Goal: Check status: Check status

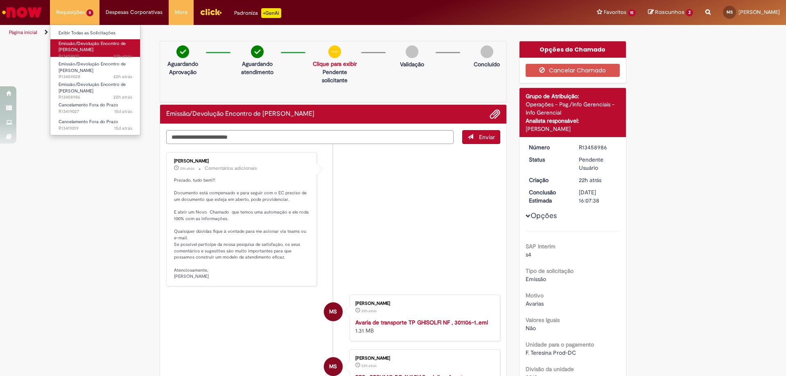
click at [74, 44] on span "Emissão/Devolução Encontro de [PERSON_NAME]" at bounding box center [92, 47] width 67 height 13
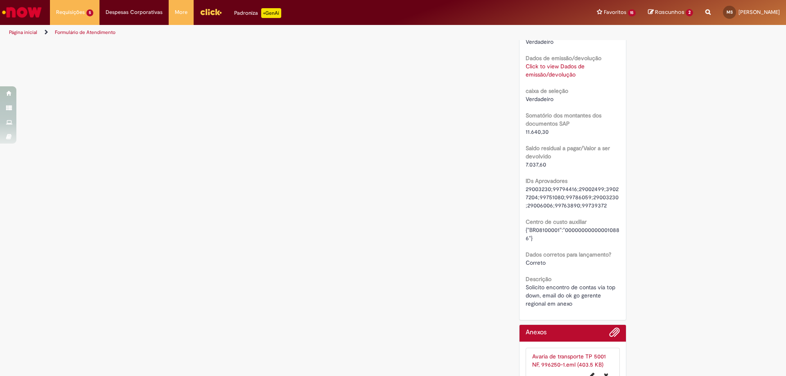
scroll to position [655, 0]
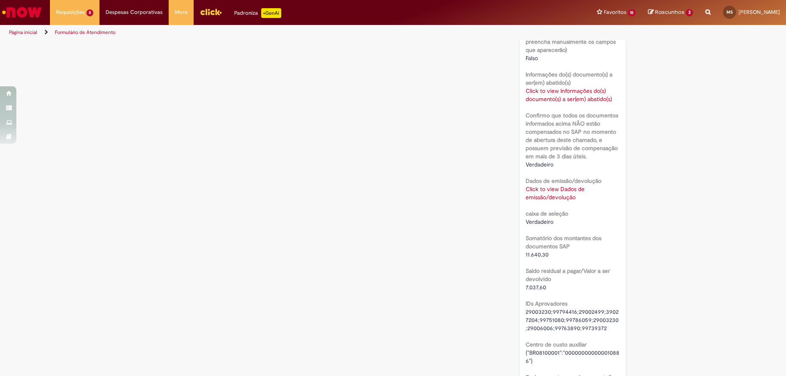
click at [550, 103] on link "Click to view Informações do(s) documento(s) a ser(em) abatido(s)" at bounding box center [569, 95] width 86 height 16
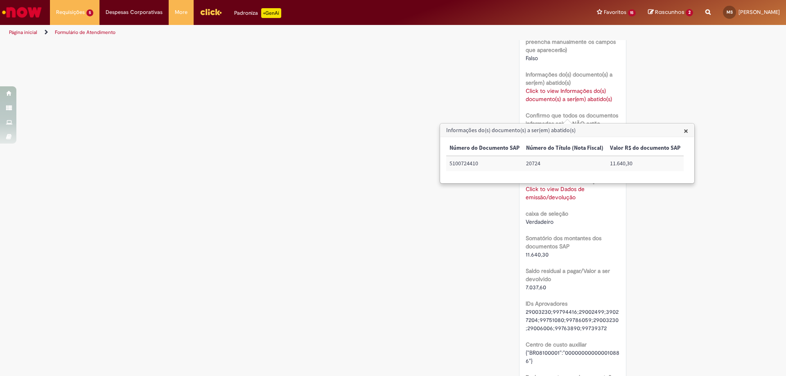
click at [684, 131] on span "×" at bounding box center [686, 130] width 5 height 11
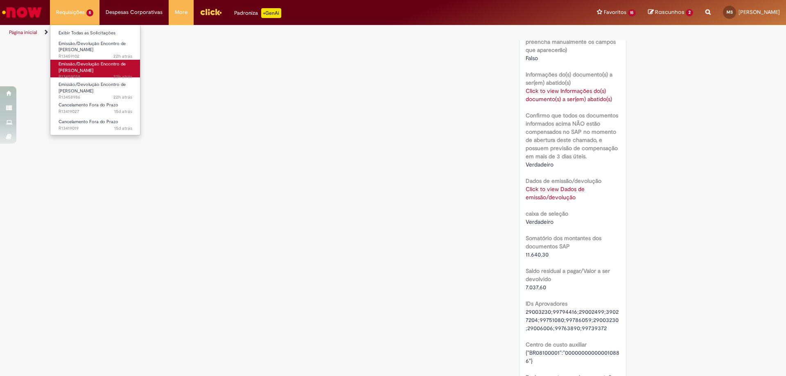
click at [83, 64] on span "Emissão/Devolução Encontro de [PERSON_NAME]" at bounding box center [92, 67] width 67 height 13
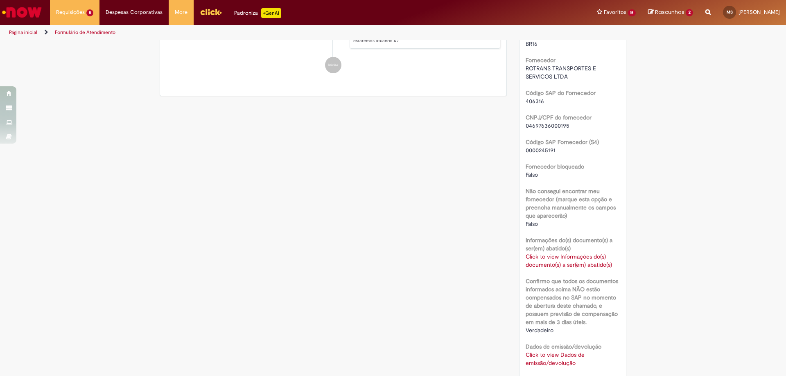
scroll to position [497, 0]
click at [559, 269] on link "Click to view Informações do(s) documento(s) a ser(em) abatido(s)" at bounding box center [569, 261] width 86 height 16
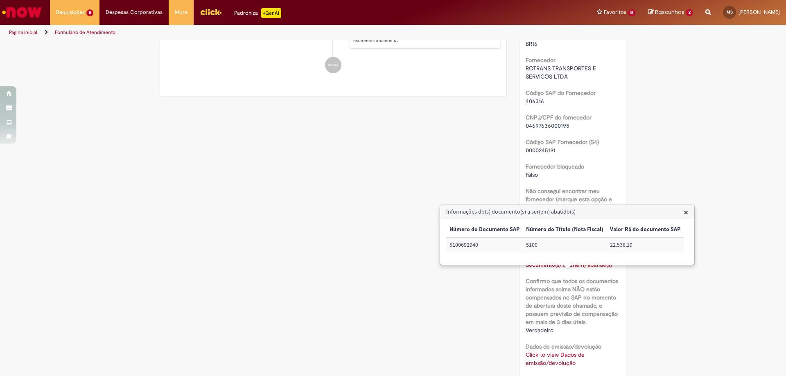
click at [408, 292] on div "Verificar Código de Barras Aguardando Aprovação Aguardando atendimento Em andam…" at bounding box center [392, 146] width 479 height 1205
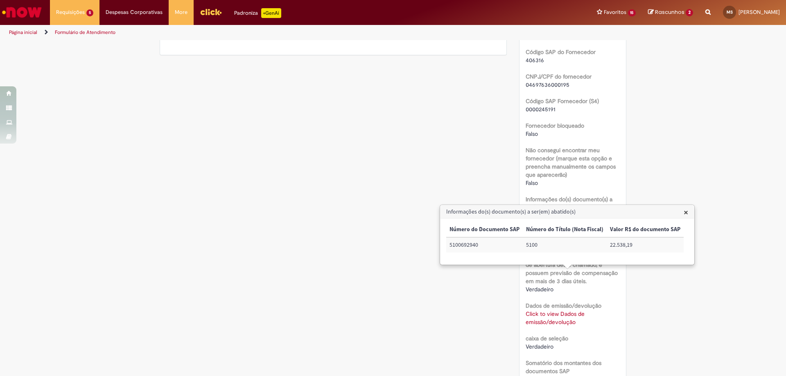
click at [362, 194] on div "Verificar Código de Barras Aguardando Aprovação Aguardando atendimento Em andam…" at bounding box center [392, 105] width 479 height 1205
click at [684, 213] on span "×" at bounding box center [686, 212] width 5 height 11
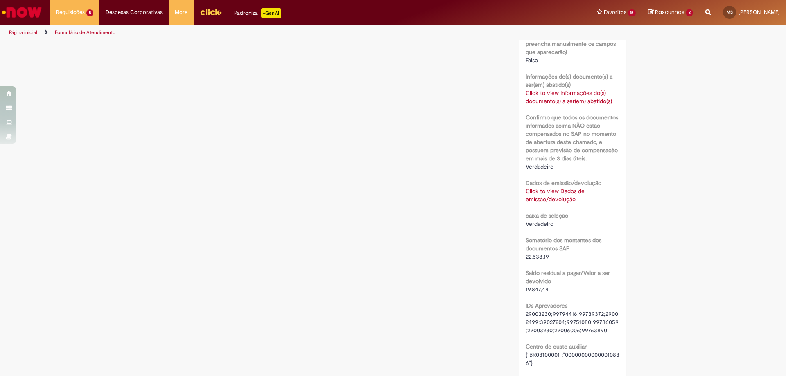
scroll to position [620, 0]
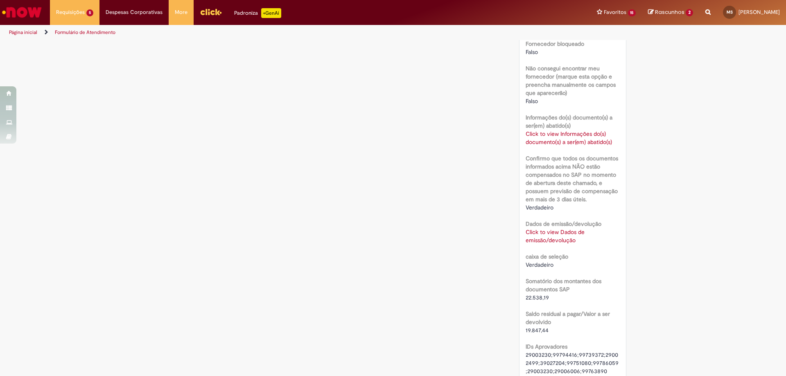
click at [542, 244] on link "Click to view Dados de emissão/devolução" at bounding box center [555, 236] width 59 height 16
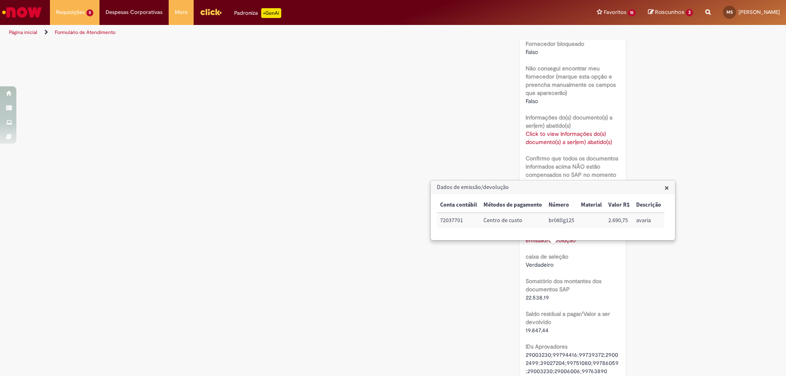
drag, startPoint x: 663, startPoint y: 186, endPoint x: 654, endPoint y: 187, distance: 9.9
click at [664, 186] on span "×" at bounding box center [666, 187] width 5 height 11
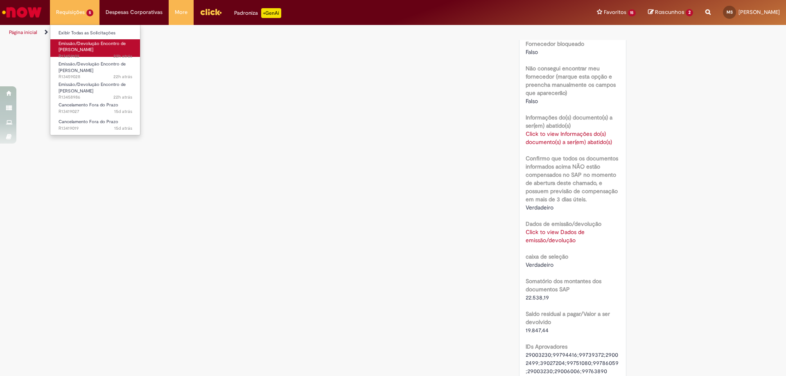
click at [86, 46] on span "Emissão/Devolução Encontro de [PERSON_NAME]" at bounding box center [92, 47] width 67 height 13
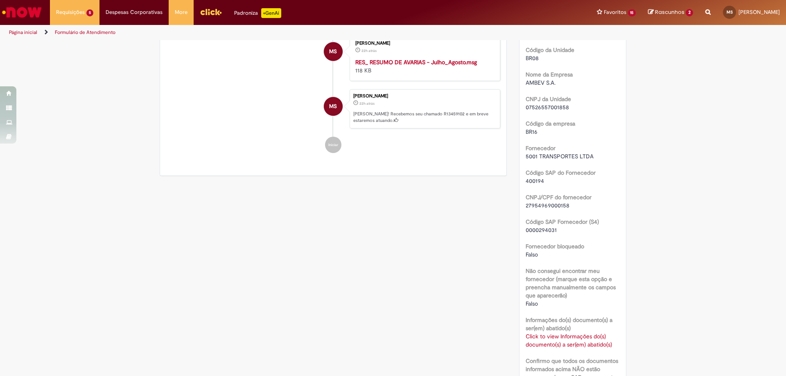
scroll to position [491, 0]
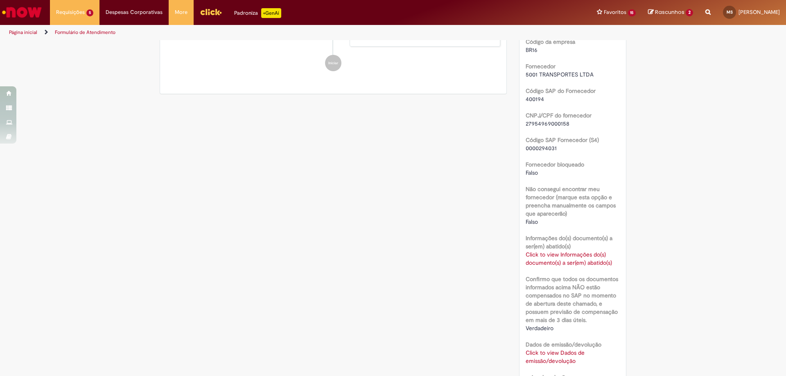
click at [535, 266] on link "Click to view Informações do(s) documento(s) a ser(em) abatido(s)" at bounding box center [569, 259] width 86 height 16
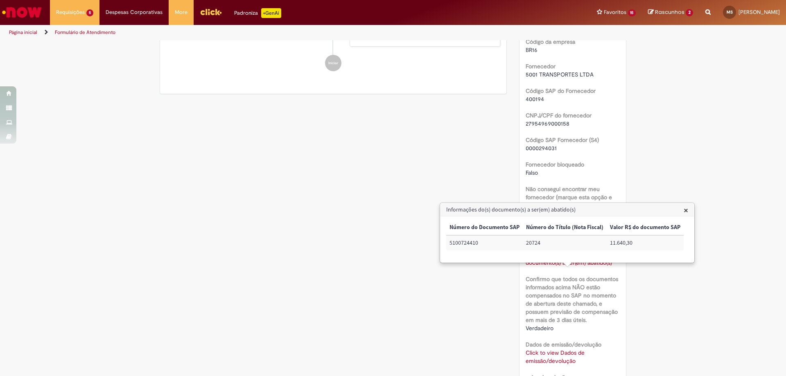
click at [485, 294] on div "Verificar Código de Barras Aguardando Aprovação Aguardando atendimento Em andam…" at bounding box center [392, 144] width 479 height 1188
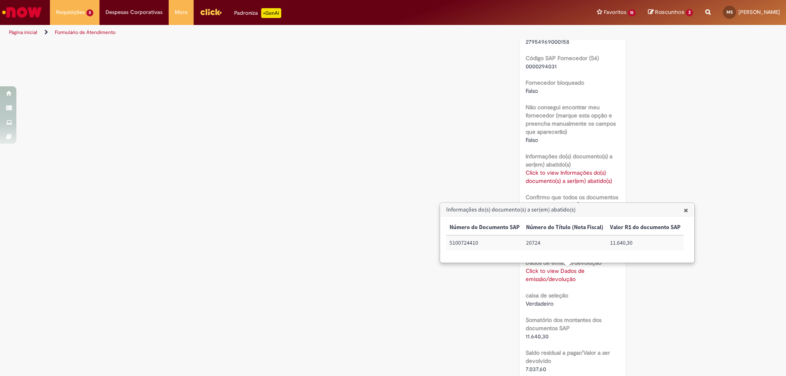
click at [554, 283] on link "Click to view Dados de emissão/devolução" at bounding box center [555, 275] width 59 height 16
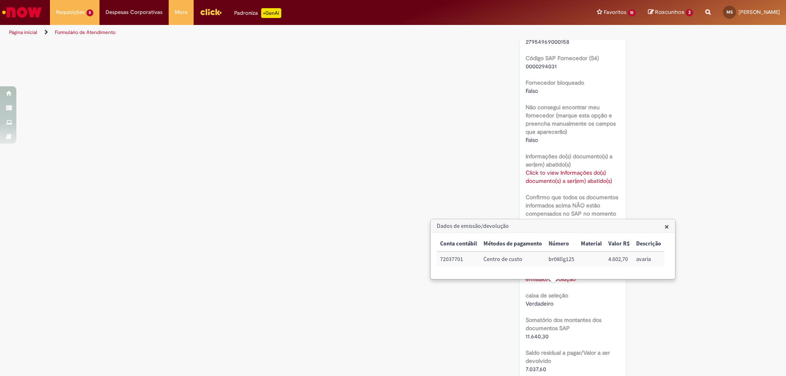
click at [307, 210] on div "Verificar Código de Barras Aguardando Aprovação Aguardando atendimento Em andam…" at bounding box center [392, 62] width 479 height 1188
click at [665, 226] on span "×" at bounding box center [666, 226] width 5 height 11
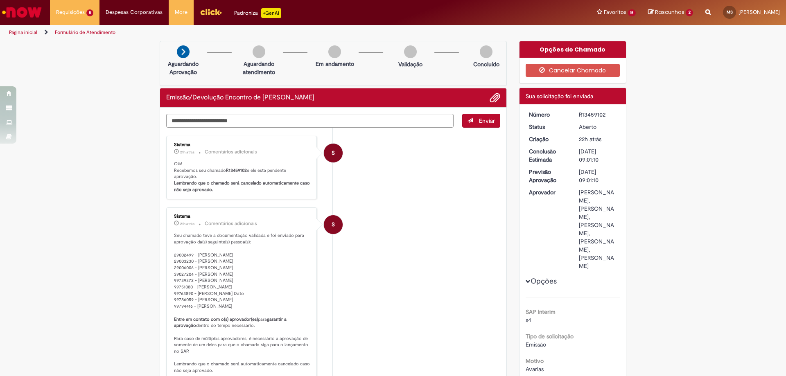
scroll to position [41, 0]
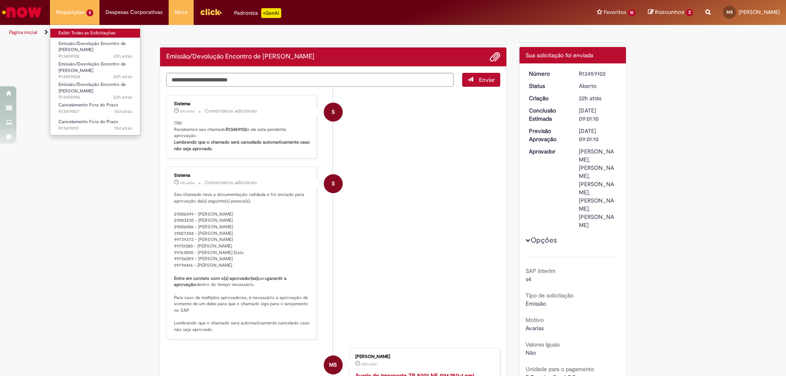
click at [79, 33] on link "Exibir Todas as Solicitações" at bounding box center [95, 33] width 90 height 9
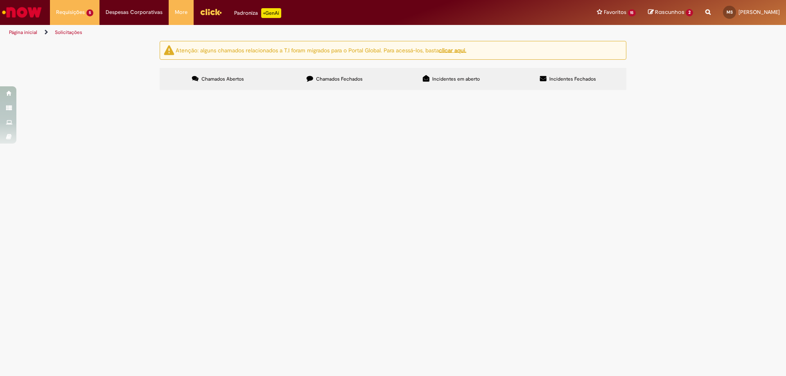
click at [0, 0] on td "Emissão/Devolução Encontro de [PERSON_NAME]" at bounding box center [0, 0] width 0 height 0
click at [0, 0] on span "Solicito encontro de contas via top down, email do ok go gerente regional em an…" at bounding box center [0, 0] width 0 height 0
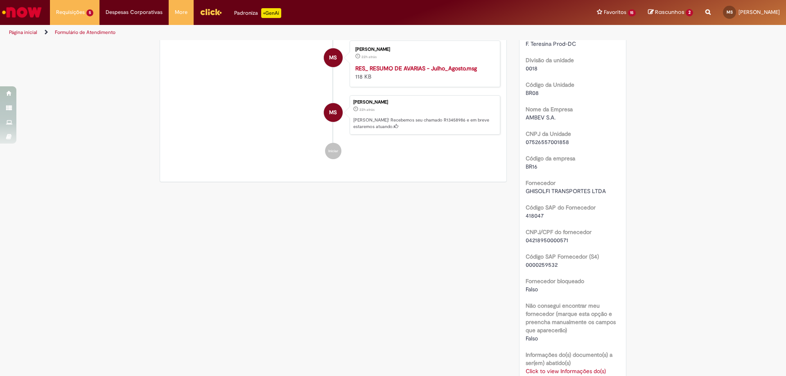
scroll to position [473, 0]
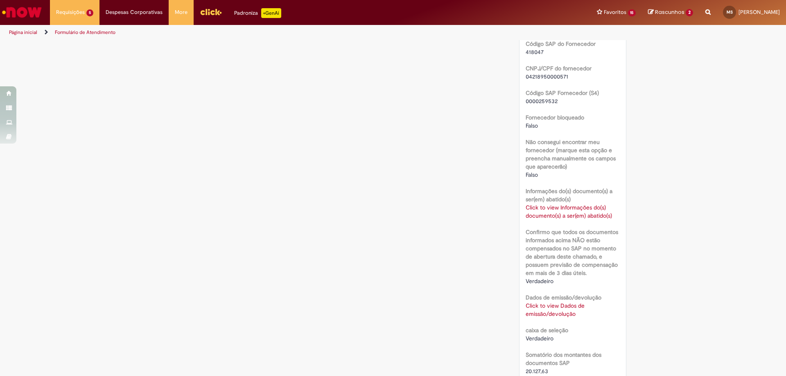
click at [550, 308] on link "Click to view Dados de emissão/devolução" at bounding box center [555, 310] width 59 height 16
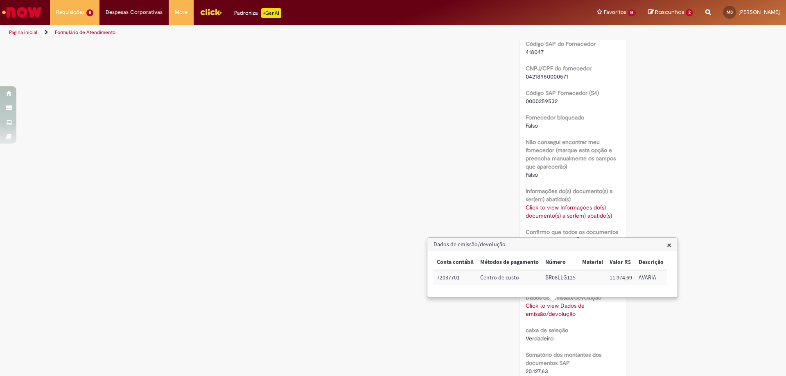
click at [653, 320] on div "Verificar Código de Barras Aguardando Aprovação Aguardando atendimento Validaçã…" at bounding box center [393, 100] width 786 height 1065
click at [287, 255] on div "Verificar Código de Barras Aguardando Aprovação Aguardando atendimento Validaçã…" at bounding box center [392, 100] width 479 height 1065
click at [670, 213] on div "Verificar Código de Barras Aguardando Aprovação Aguardando atendimento Validaçã…" at bounding box center [393, 100] width 786 height 1065
click at [668, 247] on span "×" at bounding box center [669, 244] width 5 height 11
